Goal: Task Accomplishment & Management: Manage account settings

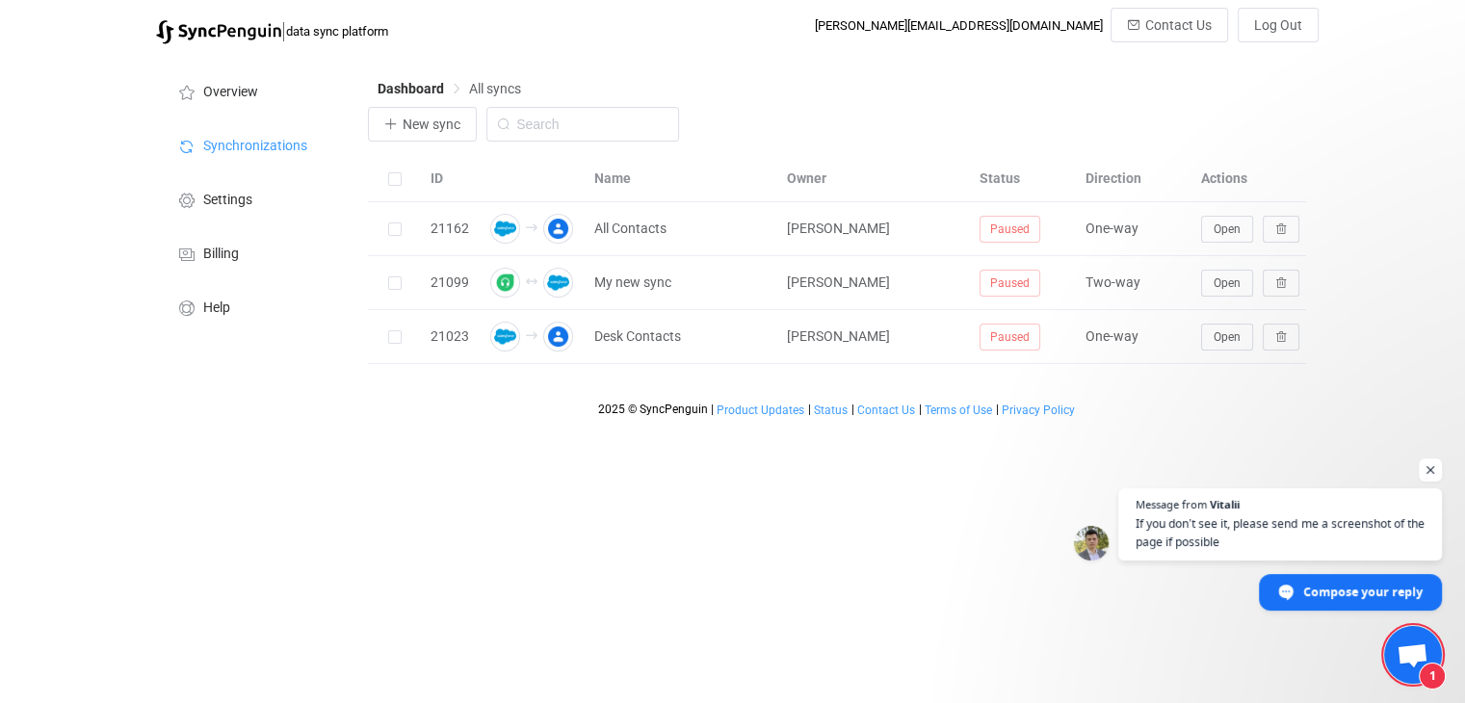
scroll to position [516, 0]
click at [1400, 664] on span "Open chat" at bounding box center [1412, 656] width 32 height 27
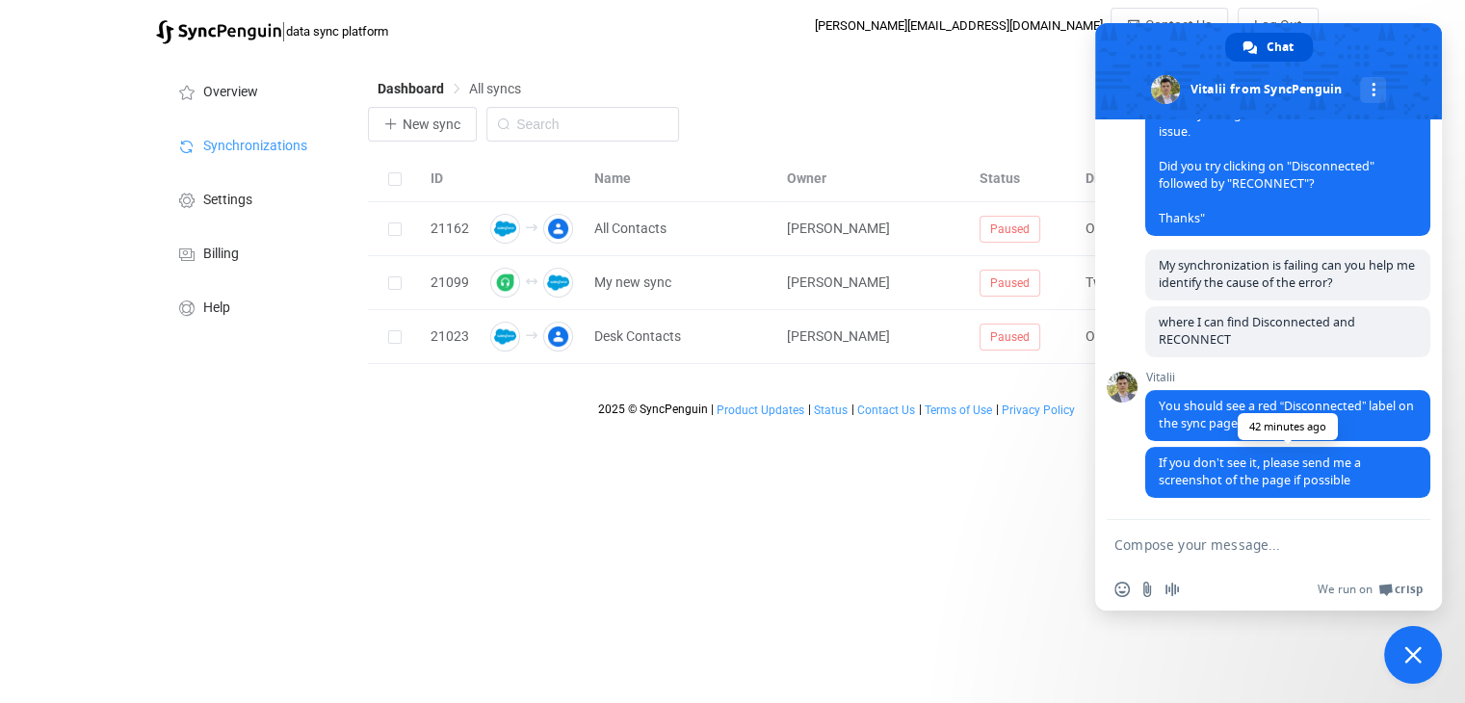
scroll to position [517, 0]
click at [1015, 427] on html "| data sync platform dan@cognitivechange.org Contact Us Log Out Overview Synchr…" at bounding box center [732, 213] width 1465 height 427
click at [1420, 640] on span "Close chat" at bounding box center [1413, 655] width 58 height 58
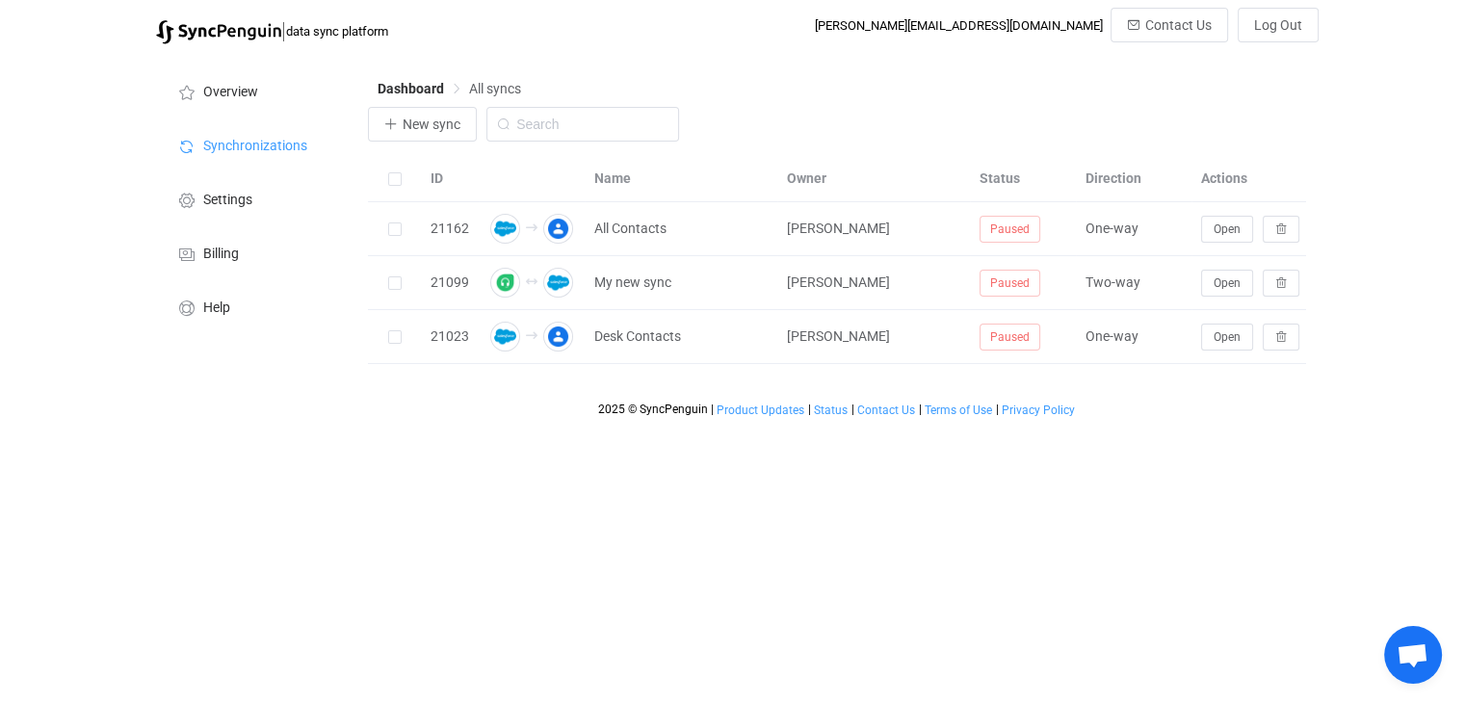
click at [951, 427] on html "| data sync platform dan@cognitivechange.org Contact Us Log Out Overview Synchr…" at bounding box center [732, 213] width 1465 height 427
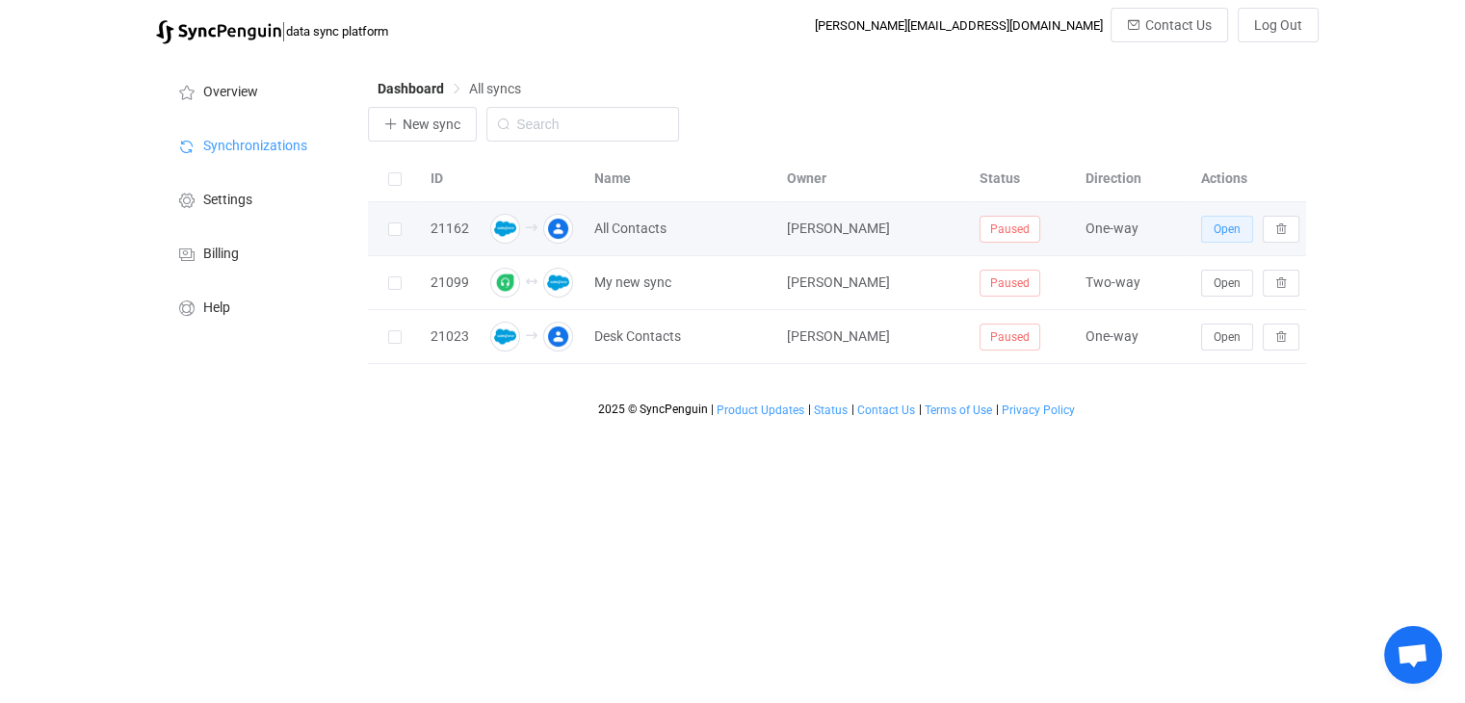
click at [1206, 230] on button "Open" at bounding box center [1227, 229] width 52 height 27
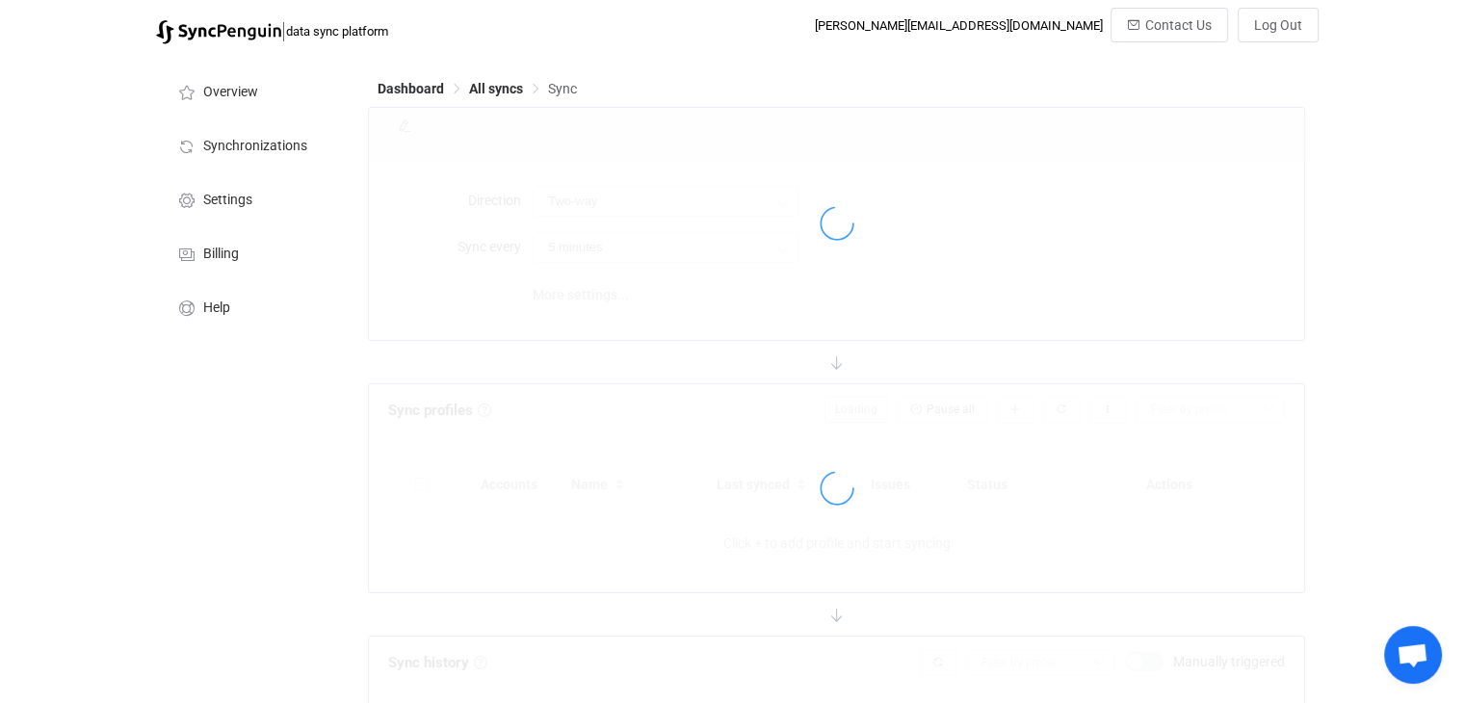
type input "Salesforce → Google"
type input "10 minutes"
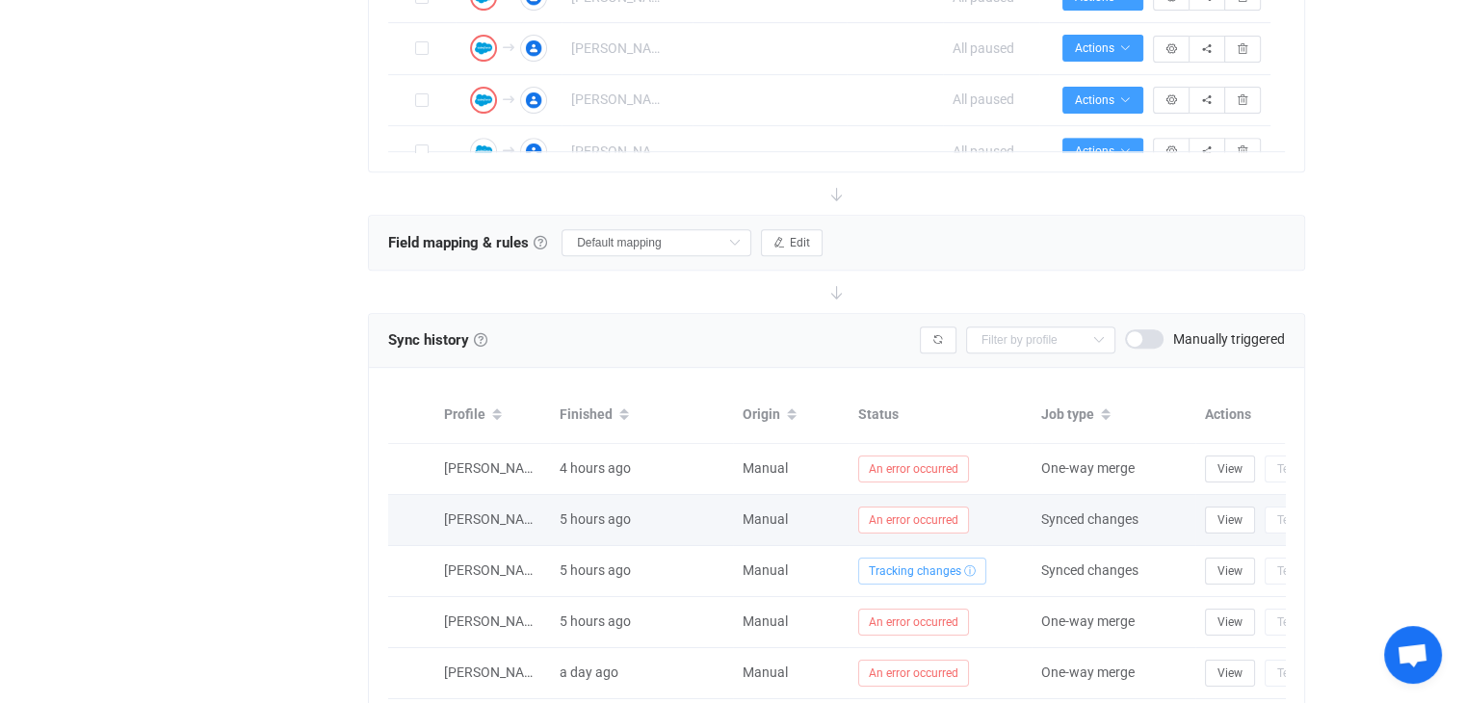
scroll to position [509, 0]
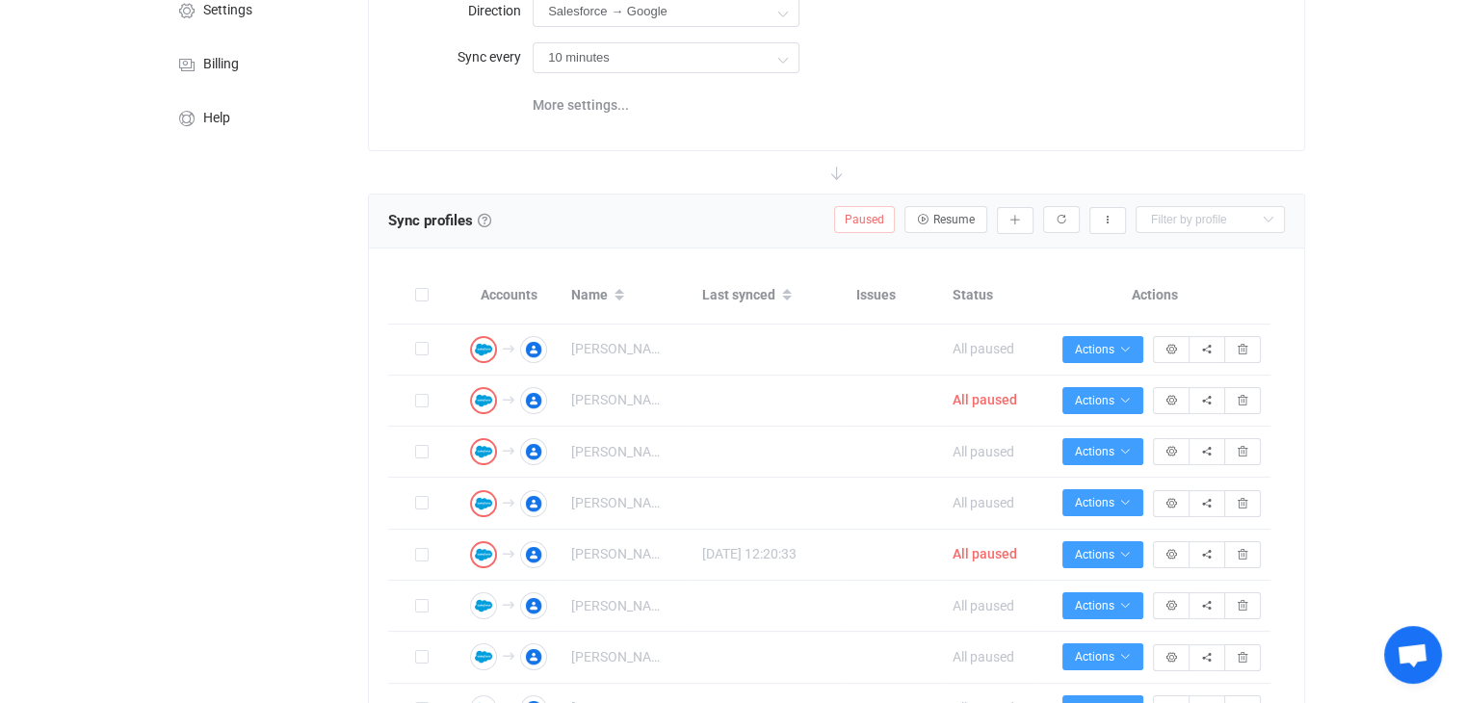
scroll to position [193, 0]
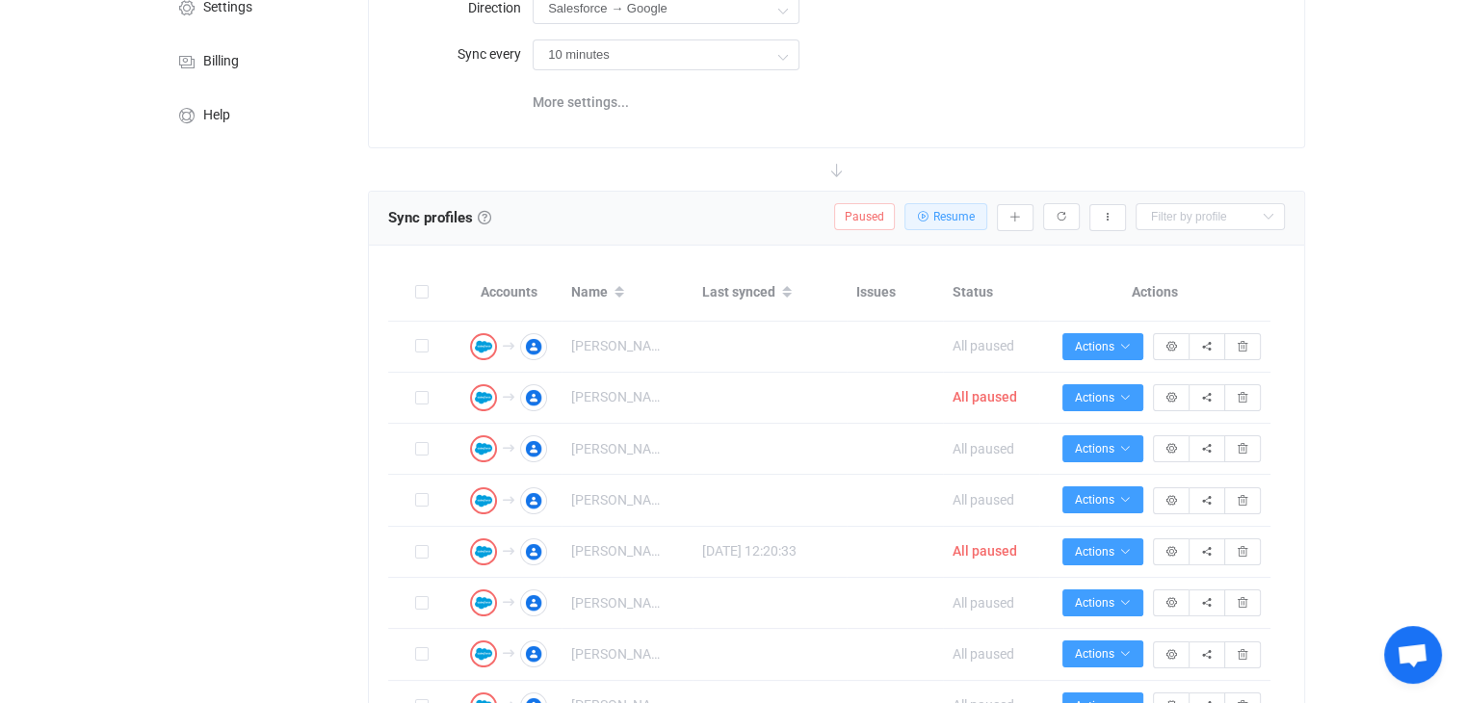
click at [973, 210] on span "Resume" at bounding box center [953, 216] width 41 height 13
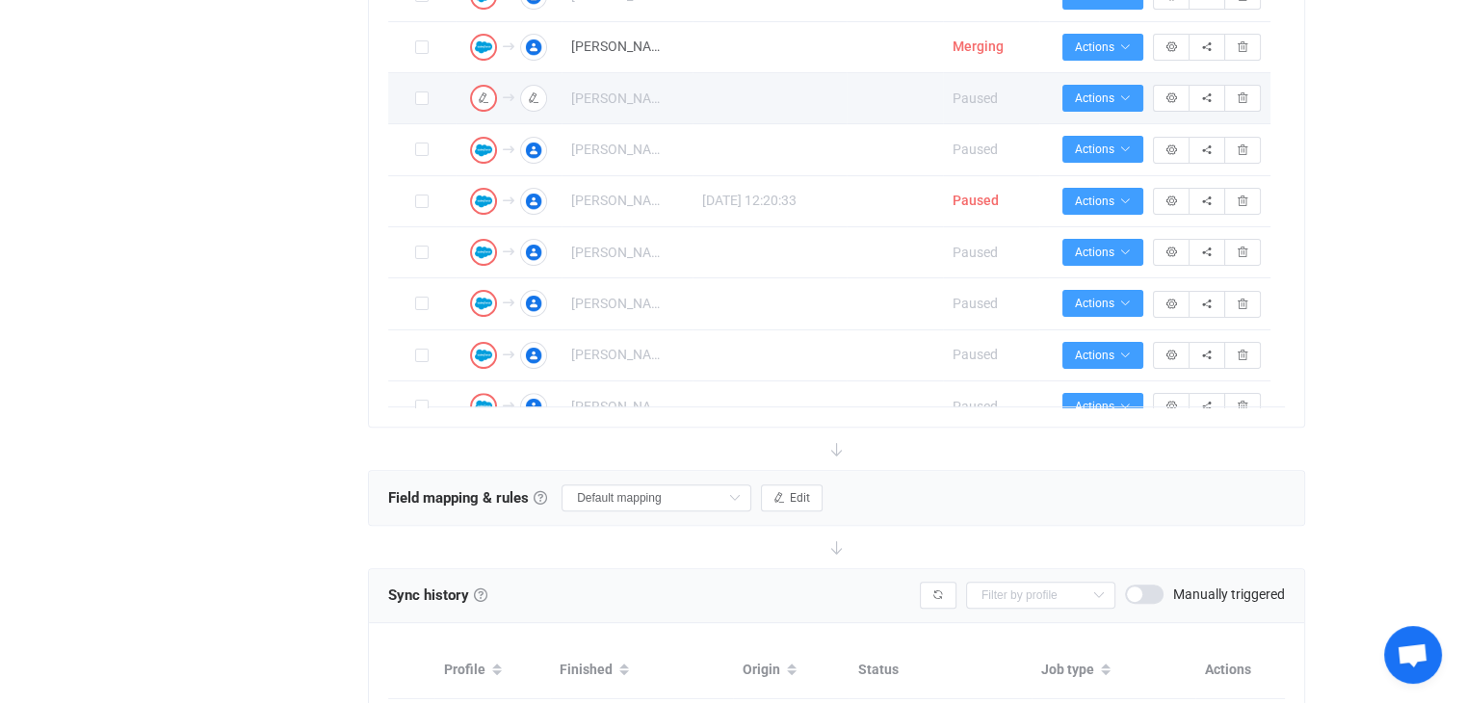
scroll to position [578, 0]
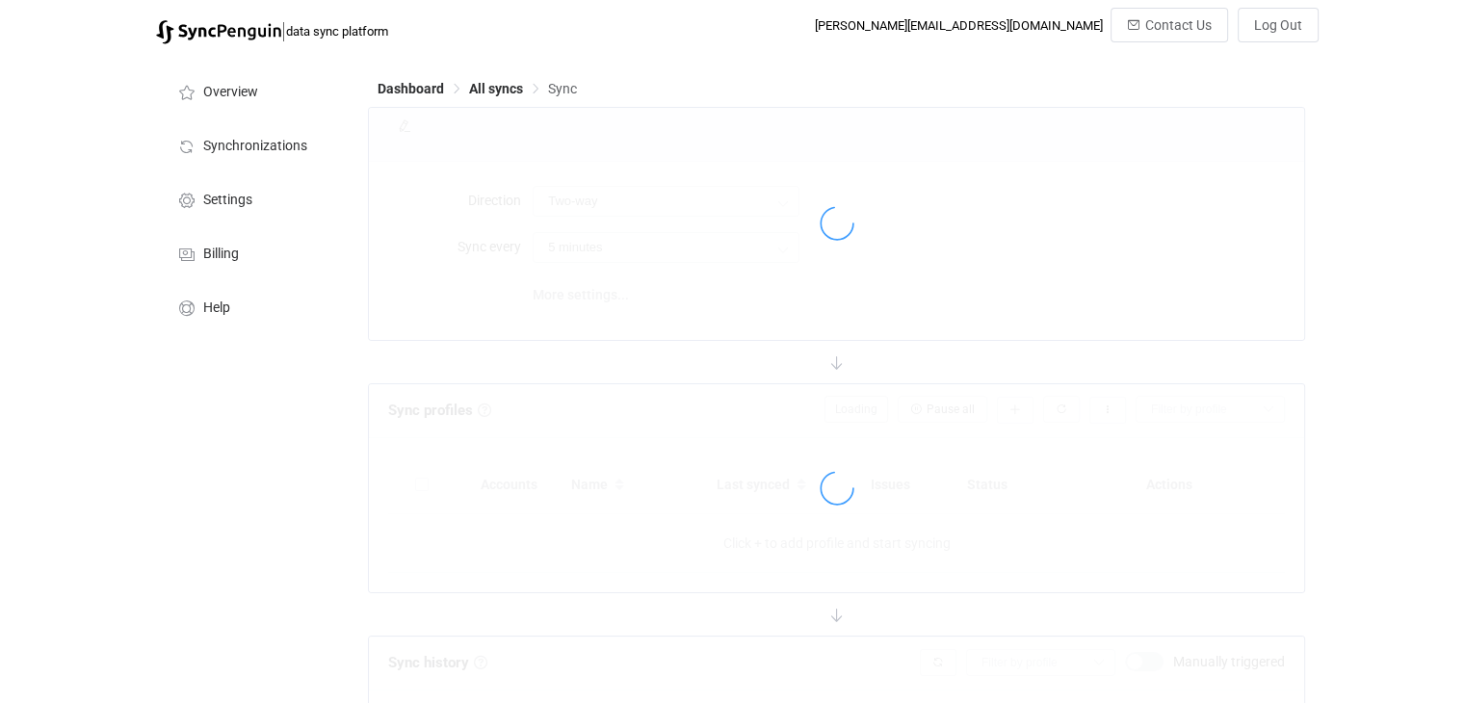
type input "Salesforce → Google"
type input "10 minutes"
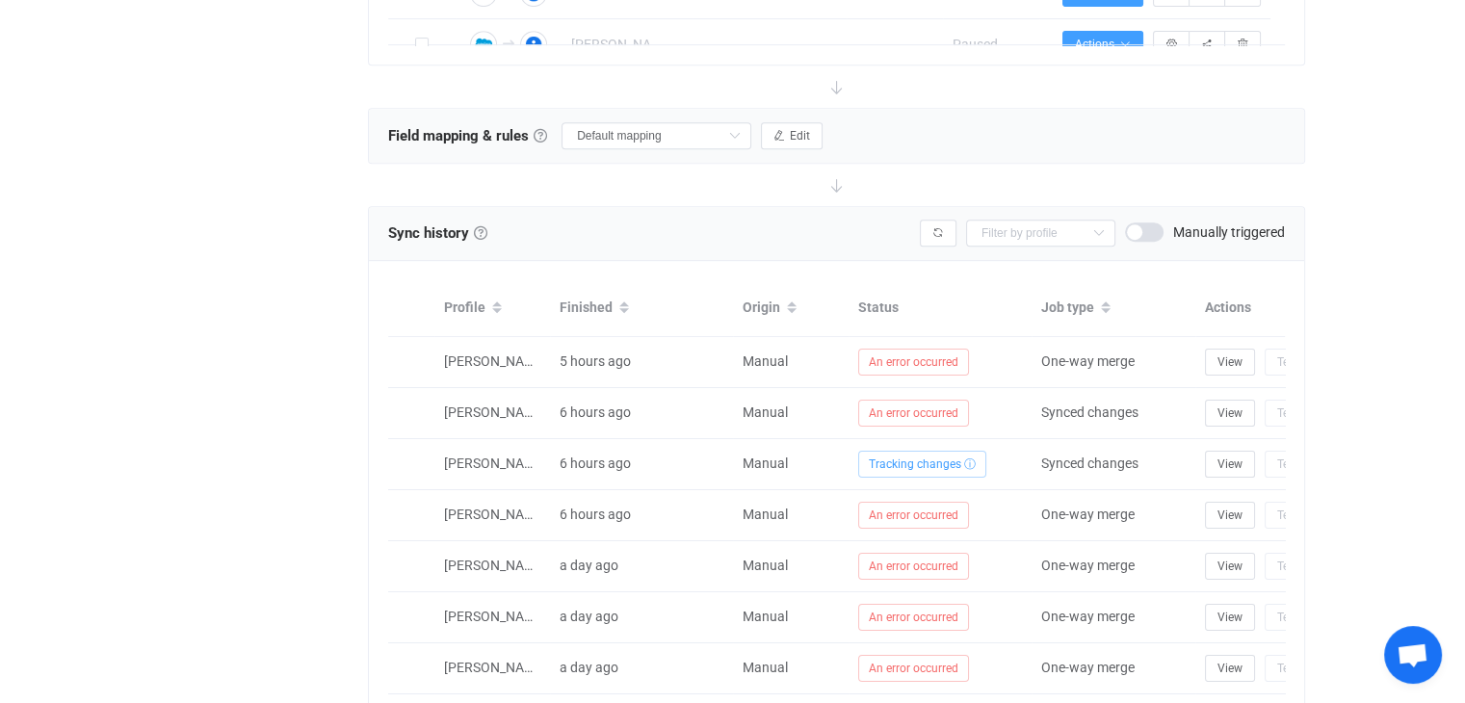
scroll to position [963, 0]
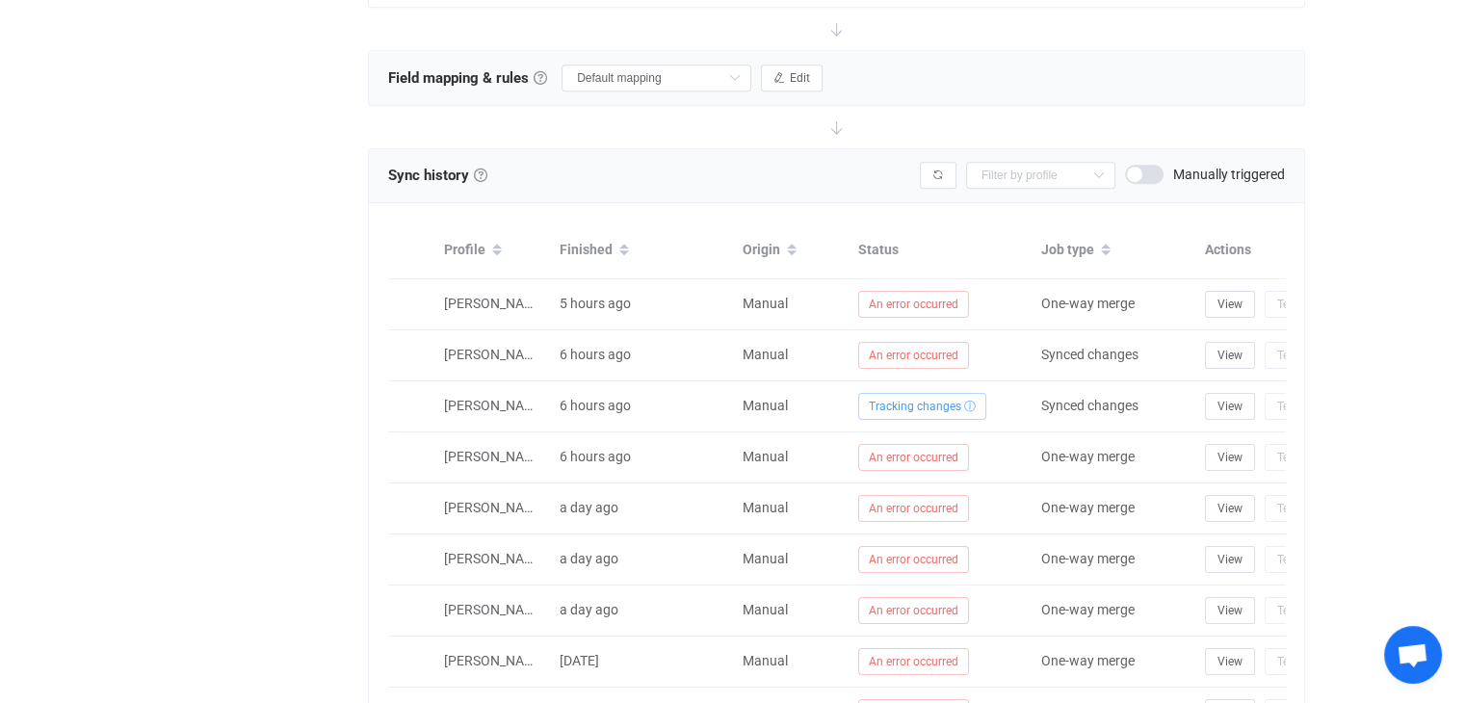
scroll to position [516, 0]
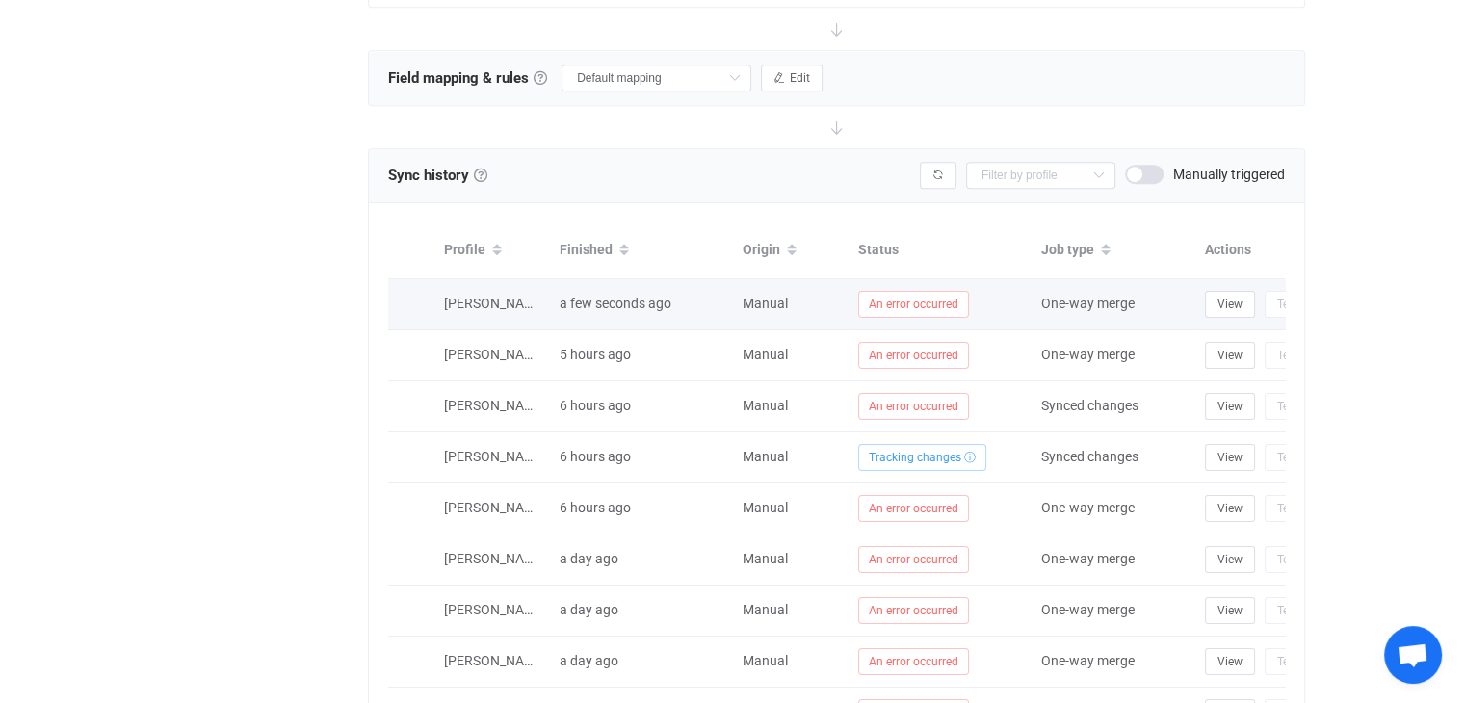
click at [900, 308] on span "An error occurred" at bounding box center [913, 304] width 111 height 27
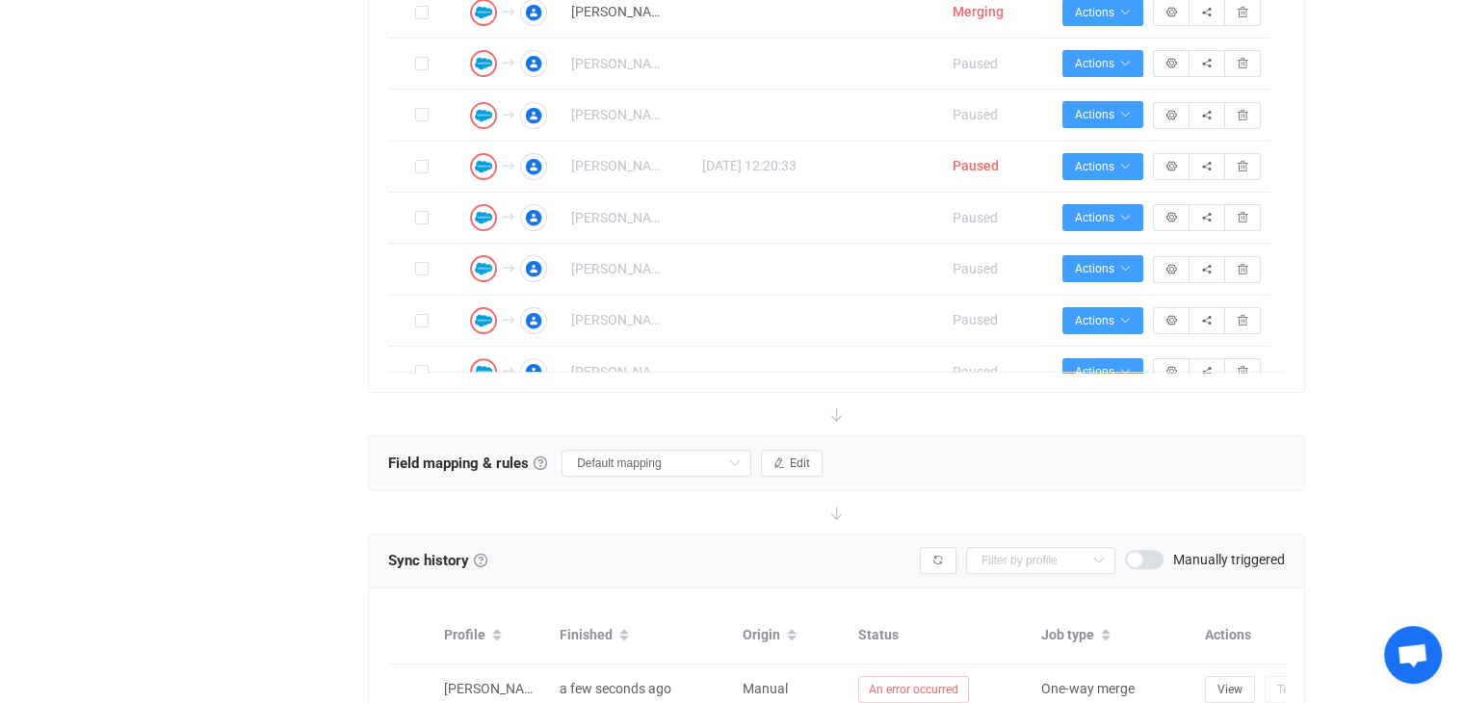
scroll to position [770, 0]
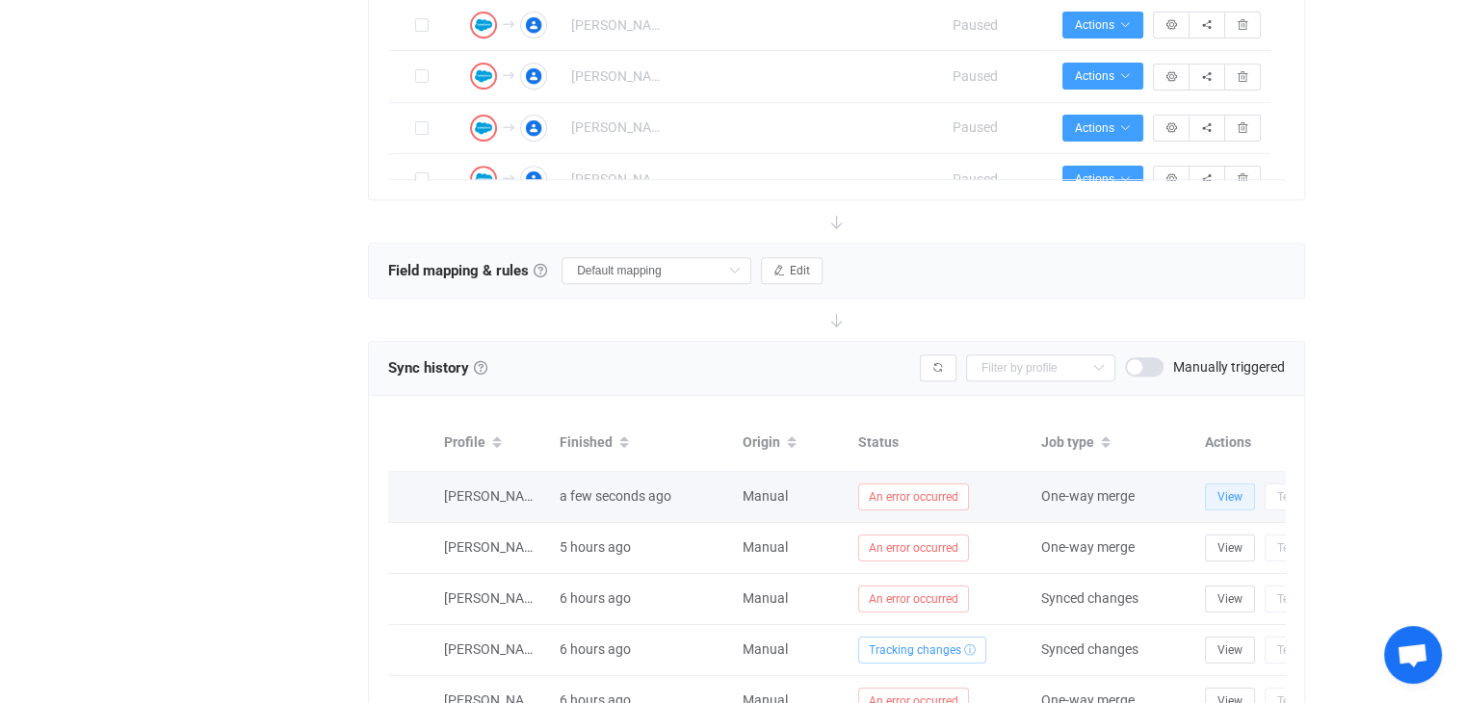
click at [1214, 495] on button "View" at bounding box center [1230, 496] width 50 height 27
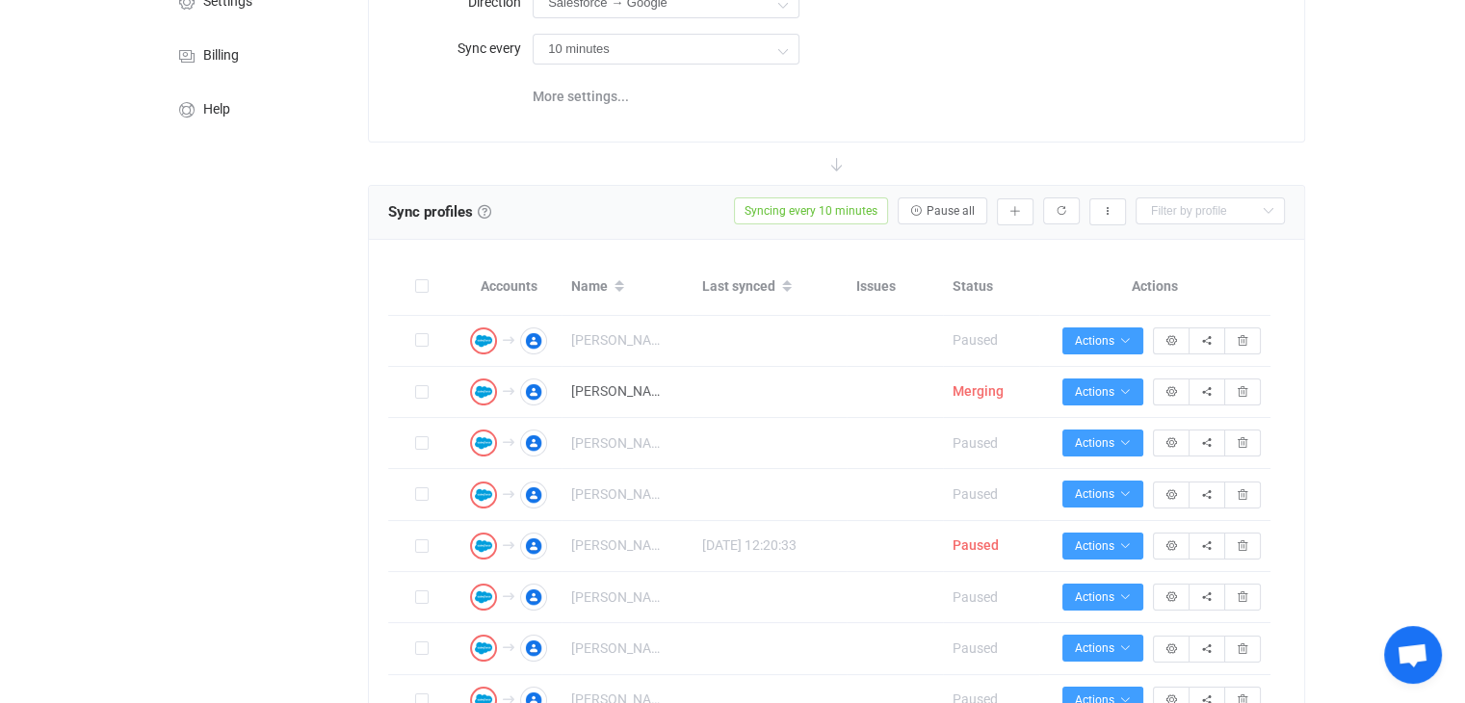
scroll to position [0, 0]
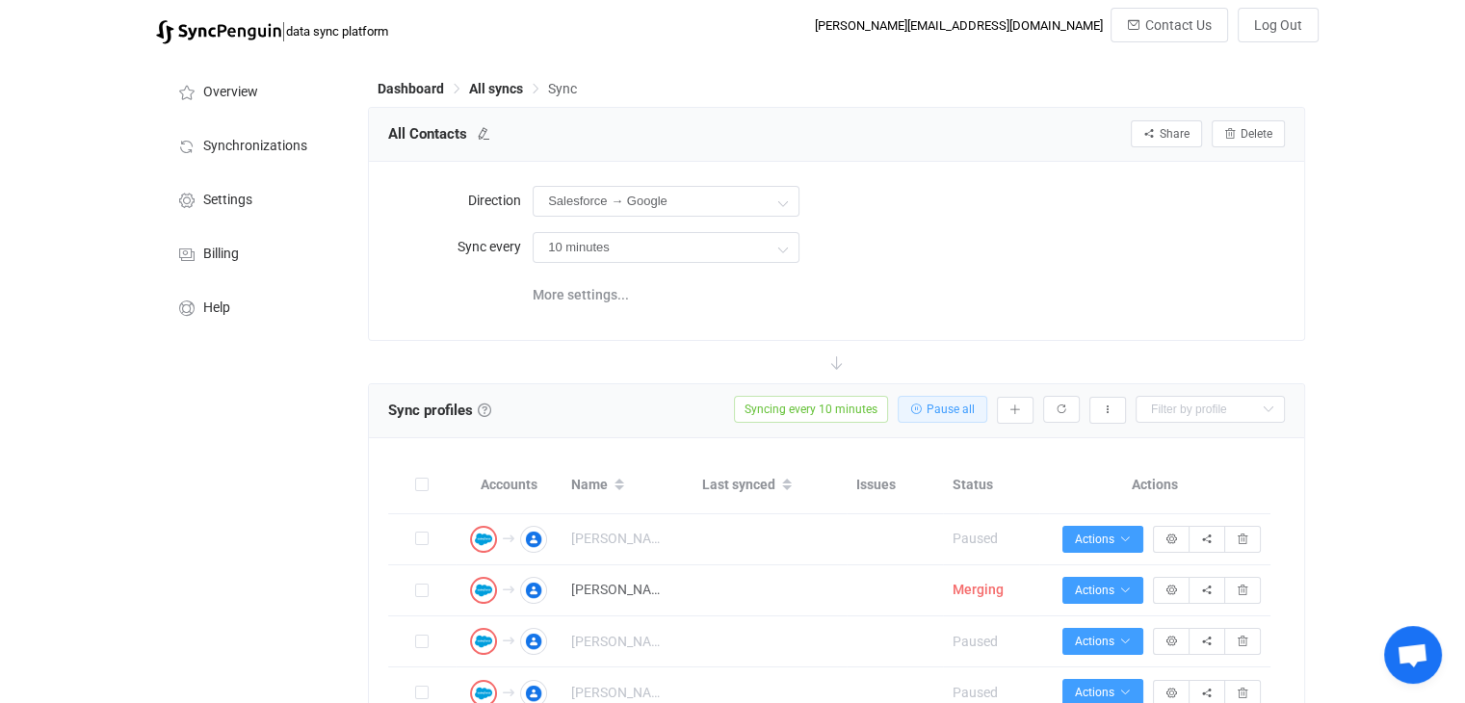
click at [953, 419] on button "Pause all" at bounding box center [943, 409] width 90 height 27
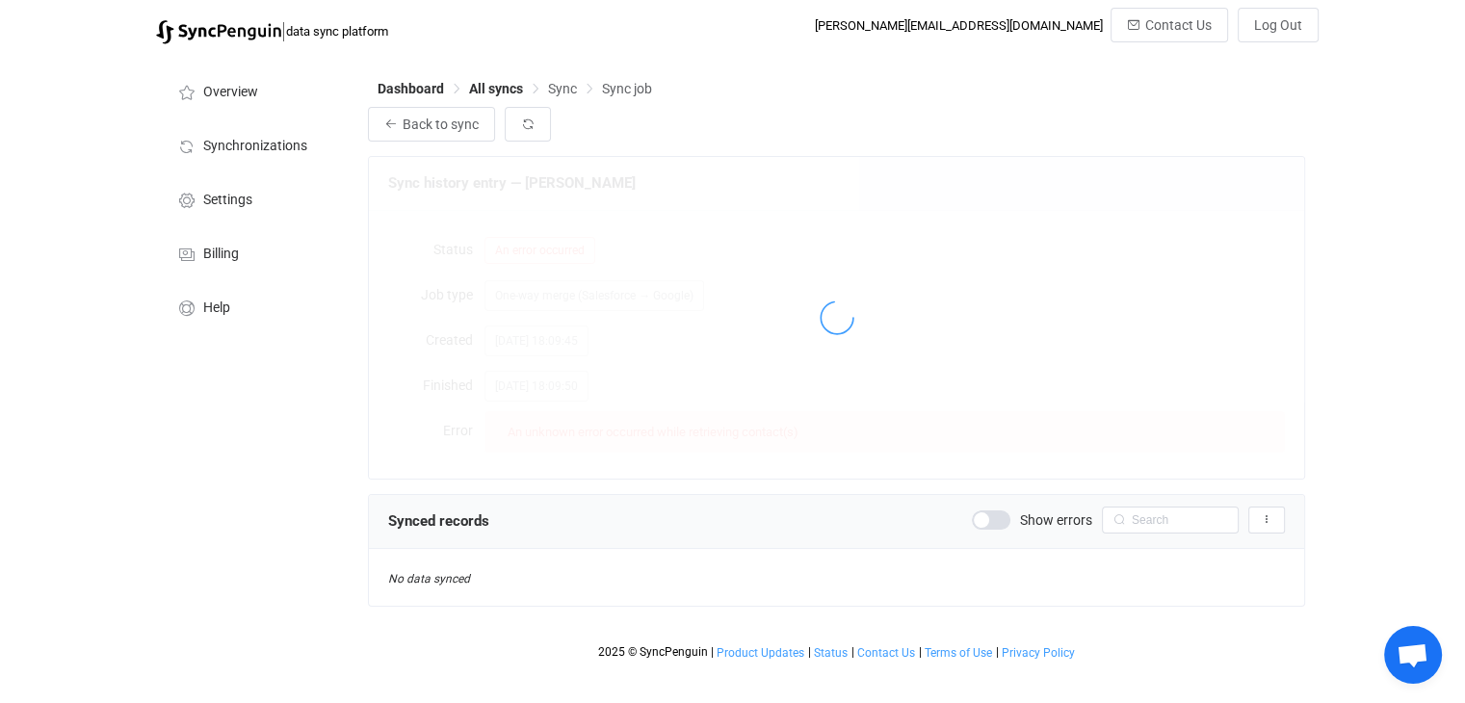
scroll to position [516, 0]
